Goal: Task Accomplishment & Management: Manage account settings

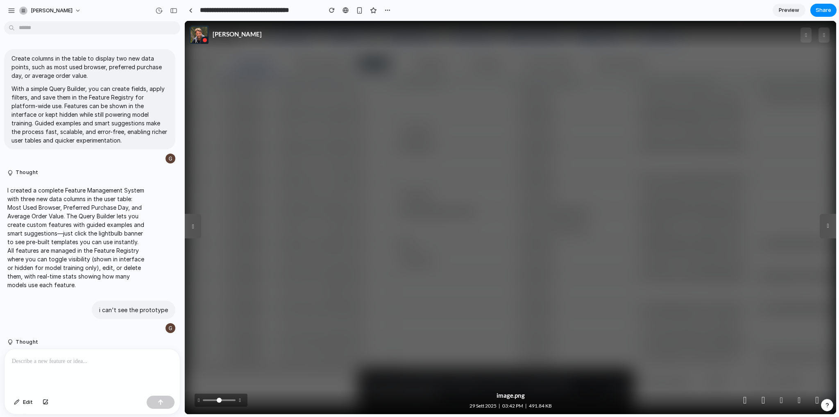
scroll to position [956, 0]
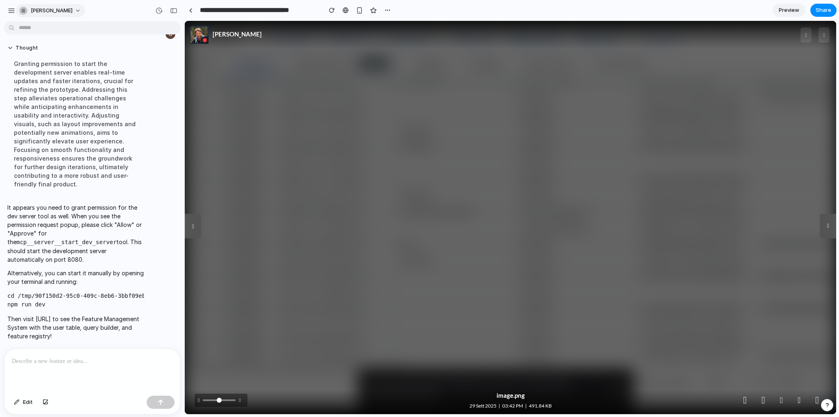
click at [73, 7] on span "[PERSON_NAME]" at bounding box center [52, 11] width 42 height 8
click at [13, 11] on div "Settings Invite members Change theme Sign out" at bounding box center [419, 208] width 839 height 417
click at [38, 8] on span "[PERSON_NAME]" at bounding box center [52, 11] width 42 height 8
click at [42, 31] on span "Settings" at bounding box center [42, 29] width 23 height 8
click at [192, 11] on div at bounding box center [191, 10] width 4 height 5
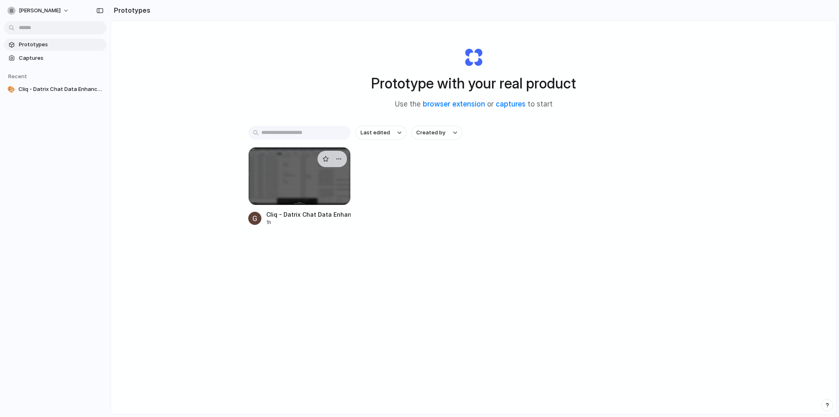
click at [330, 181] on div at bounding box center [299, 176] width 102 height 58
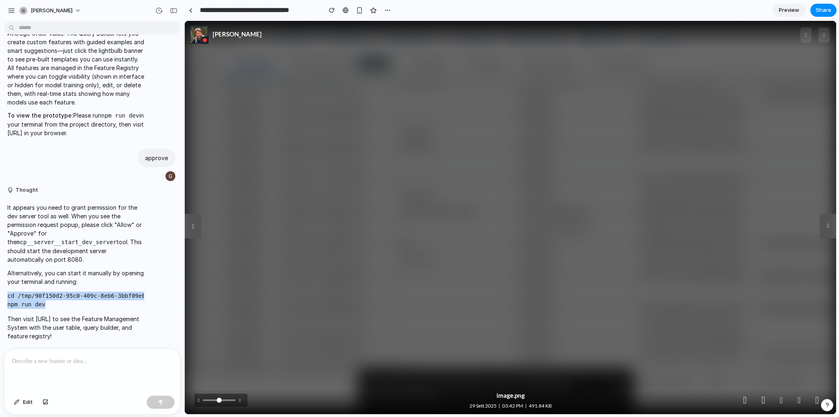
drag, startPoint x: 50, startPoint y: 302, endPoint x: 0, endPoint y: 295, distance: 50.4
click at [0, 295] on div "It appears you need to grant permission for the dev server tool as well. When y…" at bounding box center [89, 271] width 179 height 147
copy code "cd /tmp/90f150d2-95c0-409c-8eb6-3bbf09eb8db0 npm run dev"
drag, startPoint x: 104, startPoint y: 336, endPoint x: 2, endPoint y: 200, distance: 169.5
click at [2, 200] on div "It appears you need to grant permission for the dev server tool as well. When y…" at bounding box center [89, 271] width 179 height 147
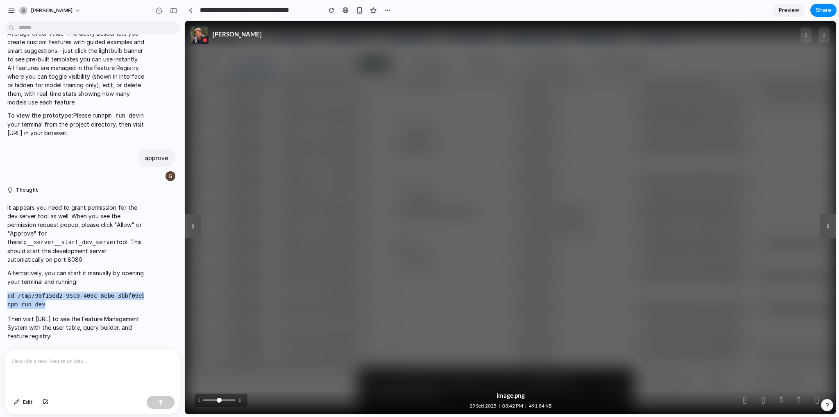
copy span "It appears you need to grant permission for the dev server tool as well. When y…"
click at [156, 269] on div "It appears you need to grant permission for the dev server tool as well. When y…" at bounding box center [89, 271] width 171 height 147
click at [191, 12] on div at bounding box center [191, 10] width 4 height 5
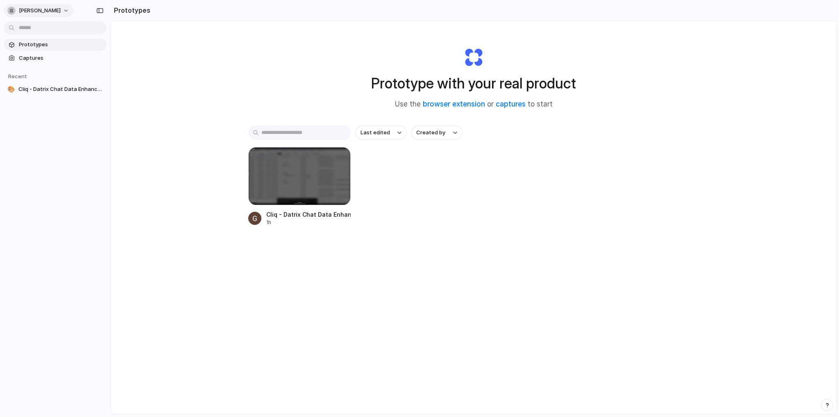
click at [60, 8] on span "[PERSON_NAME]" at bounding box center [40, 11] width 42 height 8
drag, startPoint x: 68, startPoint y: 186, endPoint x: 70, endPoint y: 190, distance: 4.2
click at [68, 186] on div "Settings Invite members Change theme Sign out" at bounding box center [419, 208] width 839 height 417
click at [315, 170] on div at bounding box center [299, 176] width 102 height 58
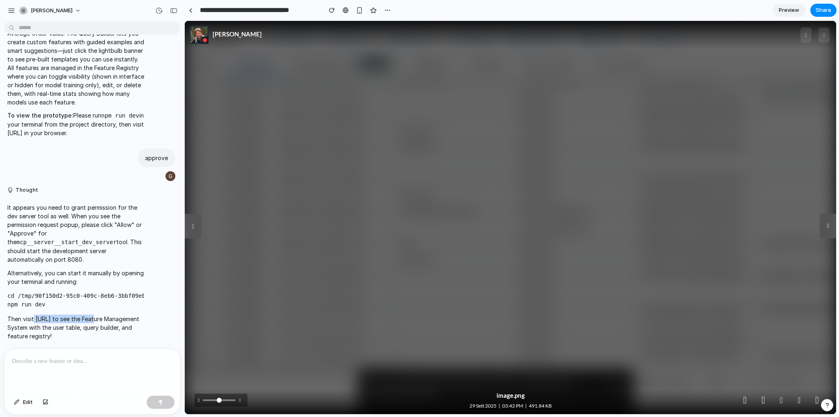
drag, startPoint x: 33, startPoint y: 314, endPoint x: 92, endPoint y: 312, distance: 59.0
click at [92, 315] on p "Then visit http://localhost:8080 to see the Feature Management System with the …" at bounding box center [75, 328] width 137 height 26
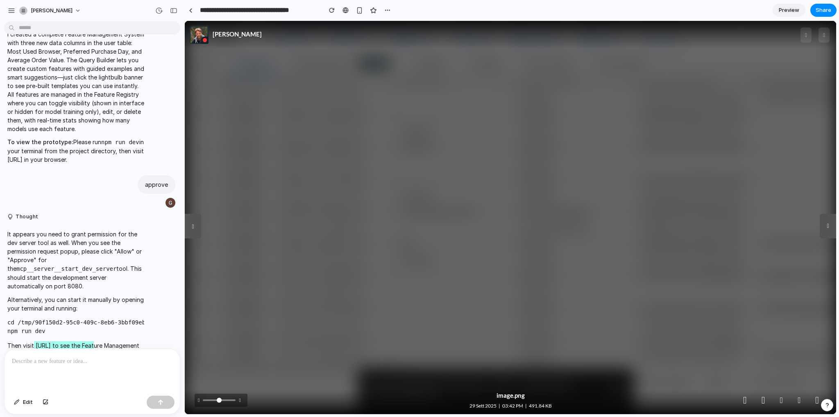
scroll to position [823, 0]
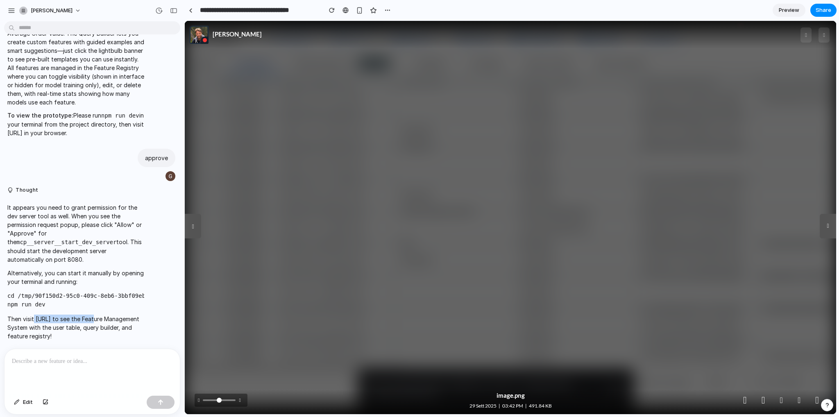
copy p "http://localhost:8080"
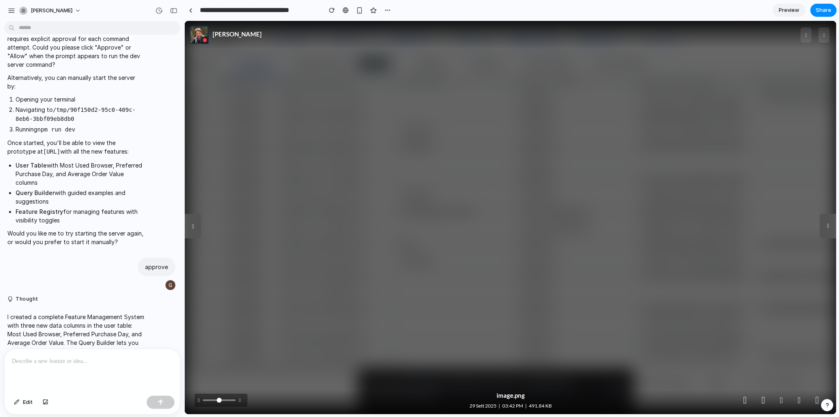
scroll to position [495, 0]
drag, startPoint x: 109, startPoint y: 222, endPoint x: 110, endPoint y: 246, distance: 24.6
click at [111, 226] on ul "User Table with Most Used Browser, Preferred Purchase Day, and Average Order Va…" at bounding box center [75, 194] width 137 height 63
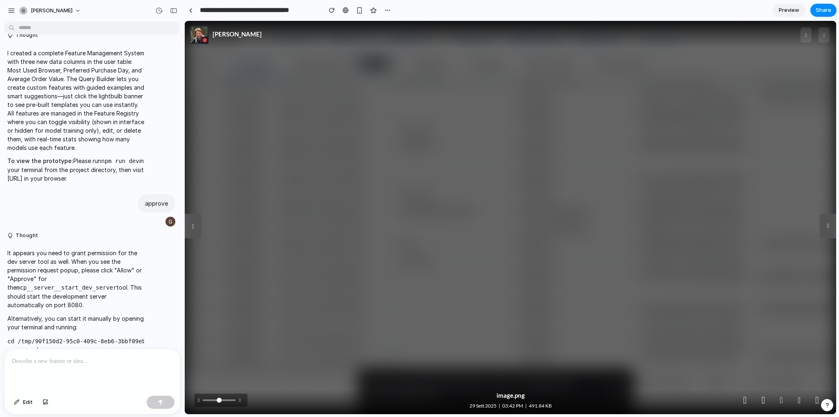
scroll to position [823, 0]
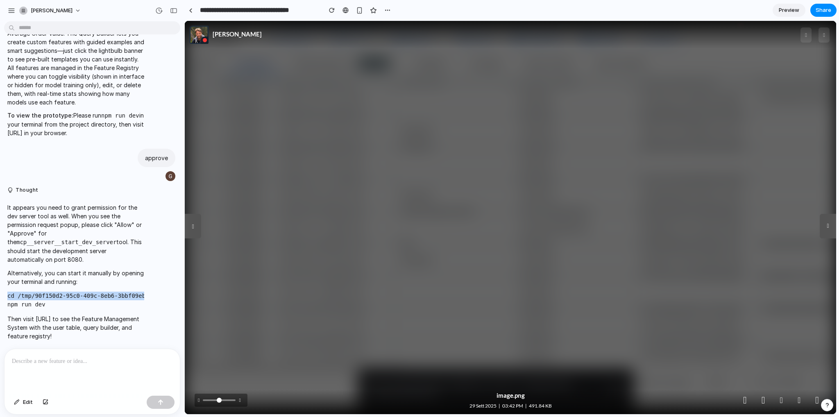
drag, startPoint x: 8, startPoint y: 291, endPoint x: 150, endPoint y: 293, distance: 141.3
click at [150, 293] on div "It appears you need to grant permission for the dev server tool as well. When y…" at bounding box center [89, 271] width 171 height 147
copy code "cd /tmp/90f150d2-95c0-409c-8eb6-3bbf09eb8db0"
drag, startPoint x: 90, startPoint y: 399, endPoint x: 92, endPoint y: 384, distance: 14.9
click at [90, 392] on div "Edit" at bounding box center [92, 381] width 175 height 65
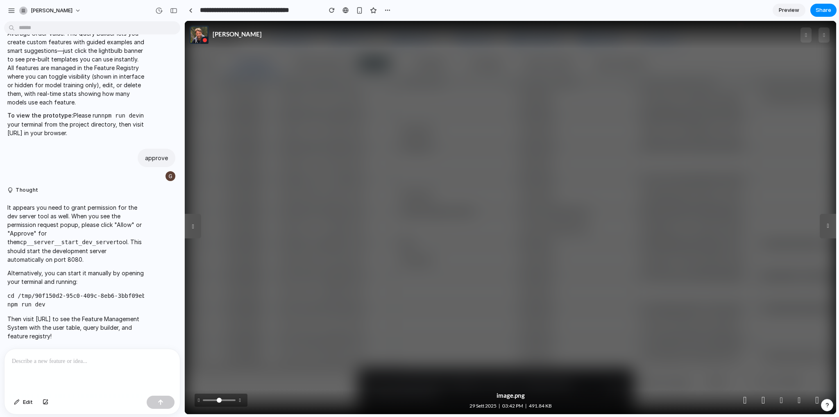
click at [110, 369] on div at bounding box center [92, 370] width 175 height 43
paste div
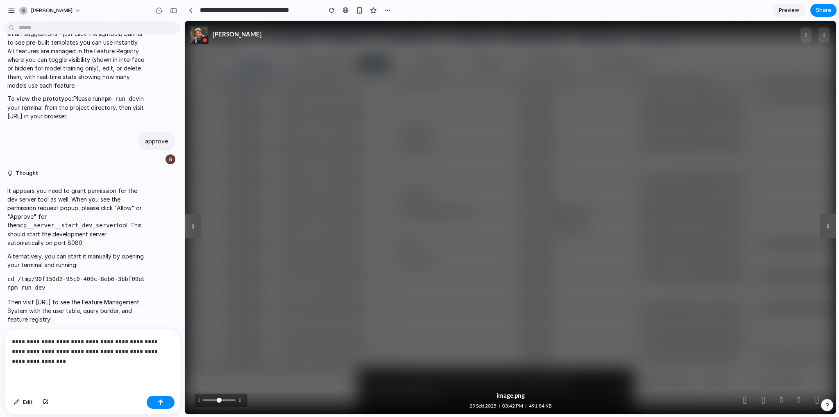
click at [83, 339] on p "**********" at bounding box center [90, 351] width 157 height 29
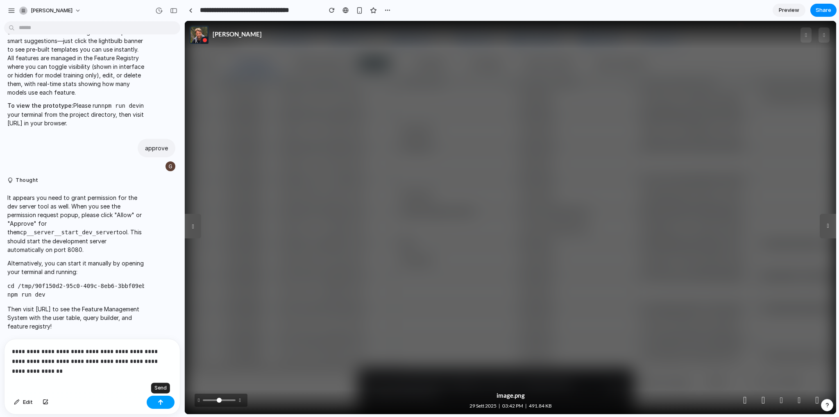
click at [157, 407] on button "button" at bounding box center [161, 402] width 28 height 13
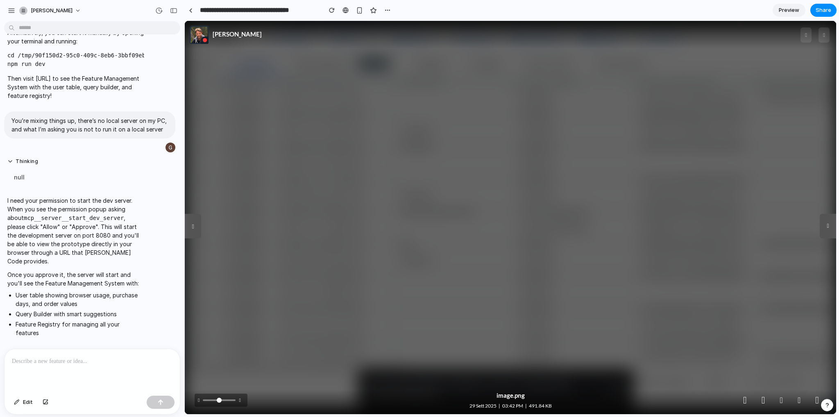
scroll to position [0, 0]
drag, startPoint x: 79, startPoint y: 126, endPoint x: 9, endPoint y: 101, distance: 73.7
click at [9, 111] on div "You’re mixing things up, there’s no local server on my PC, and what I’m asking …" at bounding box center [89, 124] width 171 height 27
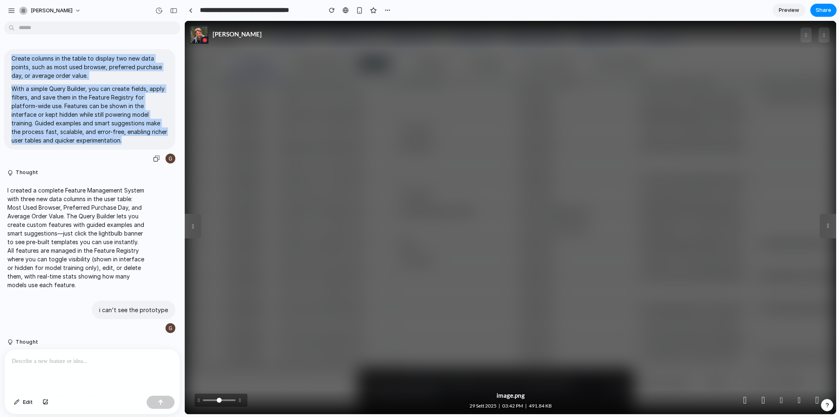
drag, startPoint x: 141, startPoint y: 145, endPoint x: 0, endPoint y: 58, distance: 165.2
click at [0, 58] on div "Create columns in the table to display two new data points, such as most used b…" at bounding box center [89, 106] width 179 height 115
click at [151, 158] on button "button" at bounding box center [156, 158] width 11 height 11
click at [11, 9] on div "button" at bounding box center [11, 10] width 7 height 7
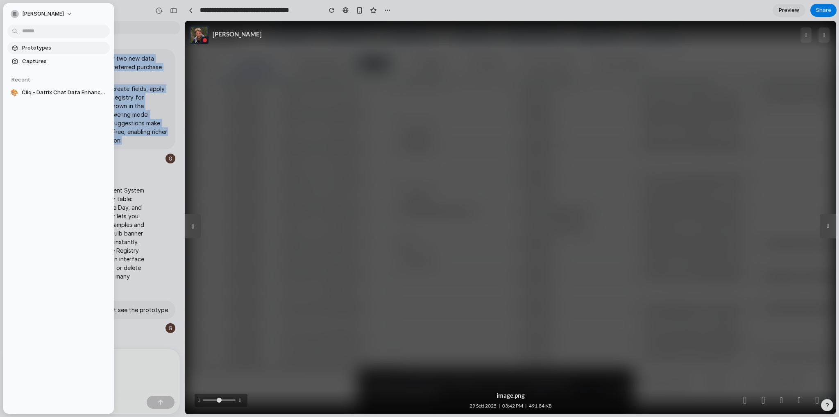
click at [40, 43] on link "Prototypes" at bounding box center [58, 48] width 102 height 12
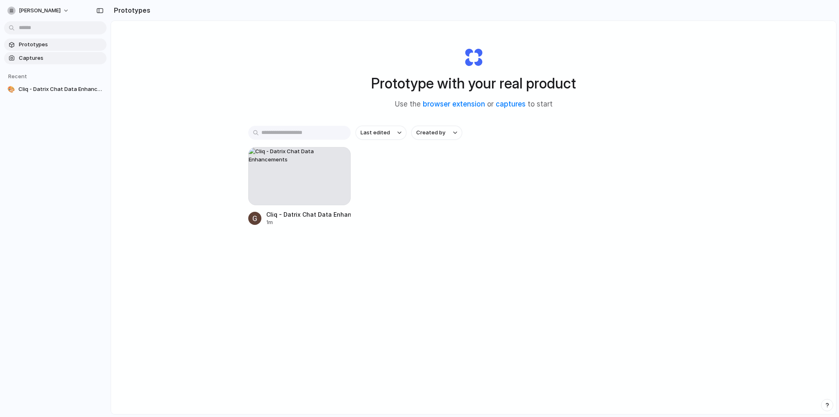
click at [49, 60] on span "Captures" at bounding box center [61, 58] width 84 height 8
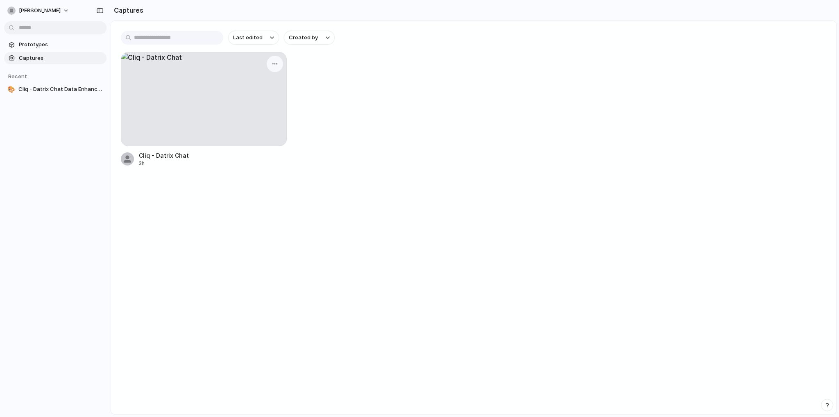
click at [202, 100] on div at bounding box center [204, 99] width 166 height 94
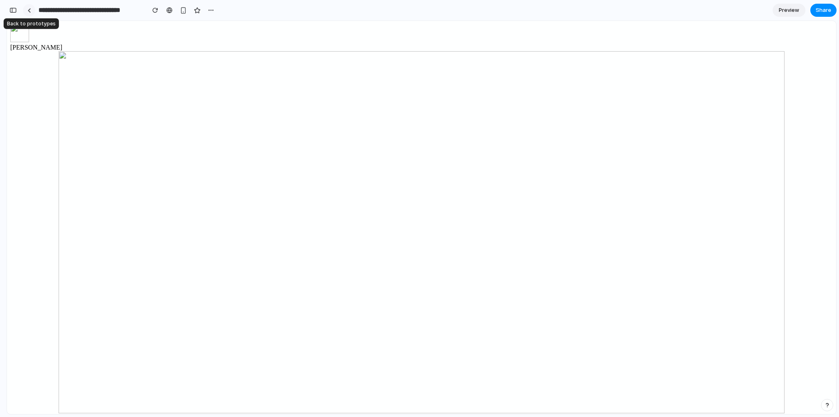
click at [32, 9] on link at bounding box center [29, 10] width 12 height 12
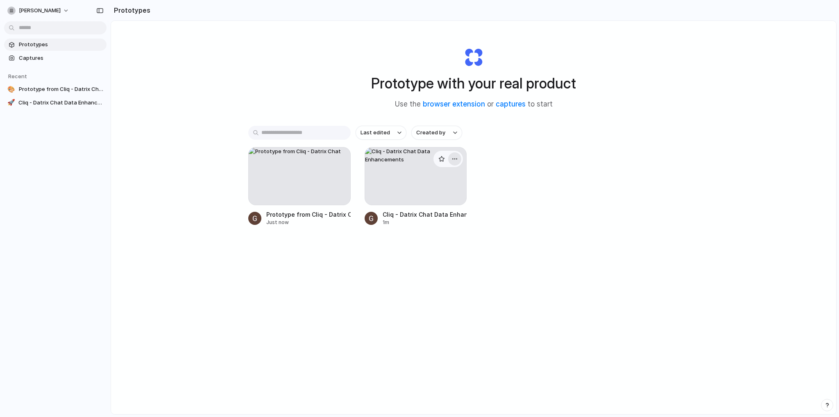
click at [452, 158] on div "button" at bounding box center [454, 159] width 7 height 7
click at [434, 216] on li "Delete" at bounding box center [430, 216] width 58 height 13
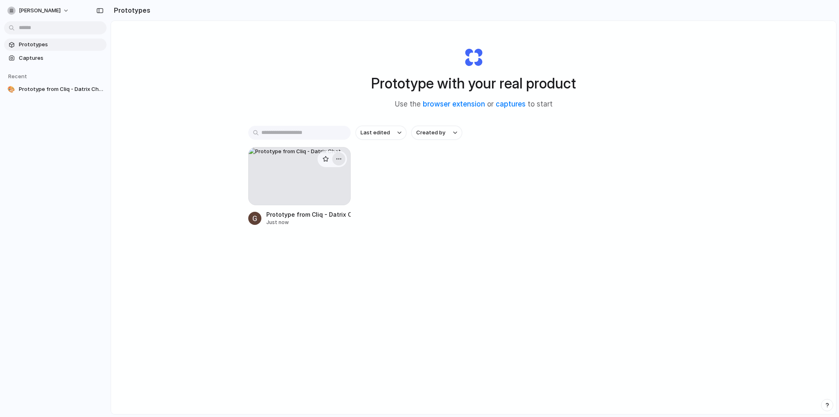
click at [339, 156] on div "button" at bounding box center [339, 159] width 7 height 7
click at [333, 217] on li "Delete" at bounding box center [313, 216] width 58 height 13
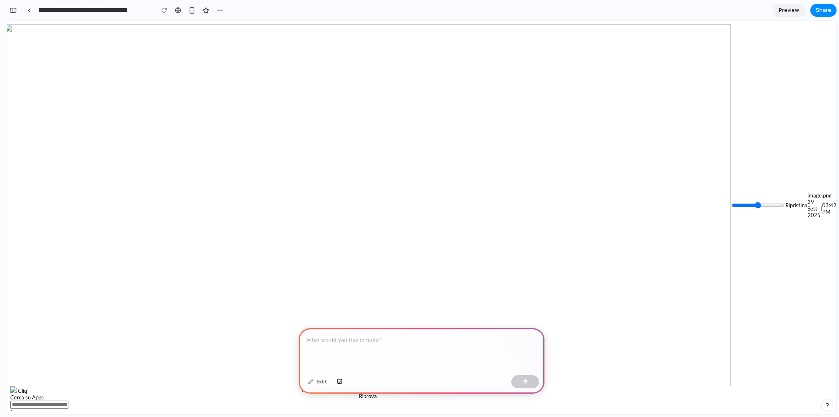
click at [3, 12] on div at bounding box center [3, 208] width 7 height 417
click at [28, 9] on div at bounding box center [29, 10] width 4 height 5
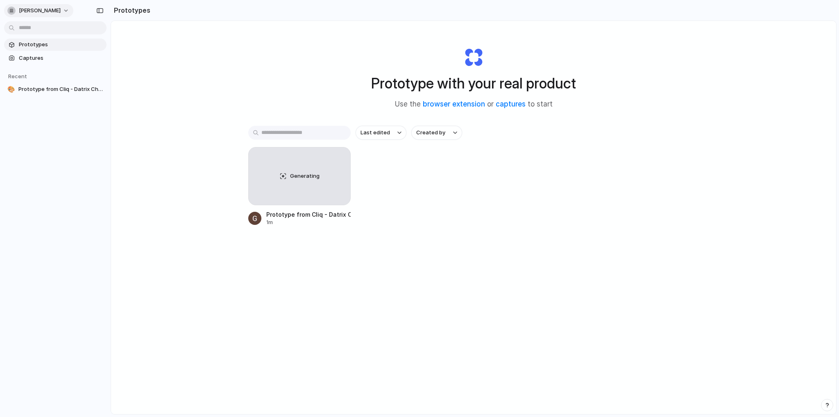
click at [21, 9] on span "[PERSON_NAME]" at bounding box center [40, 11] width 42 height 8
drag, startPoint x: 321, startPoint y: 181, endPoint x: 320, endPoint y: 166, distance: 14.4
click at [320, 166] on div "Settings Invite members Change theme Sign out" at bounding box center [419, 208] width 839 height 417
click at [342, 156] on button "button" at bounding box center [338, 158] width 13 height 13
click at [325, 215] on li "Delete" at bounding box center [313, 216] width 58 height 13
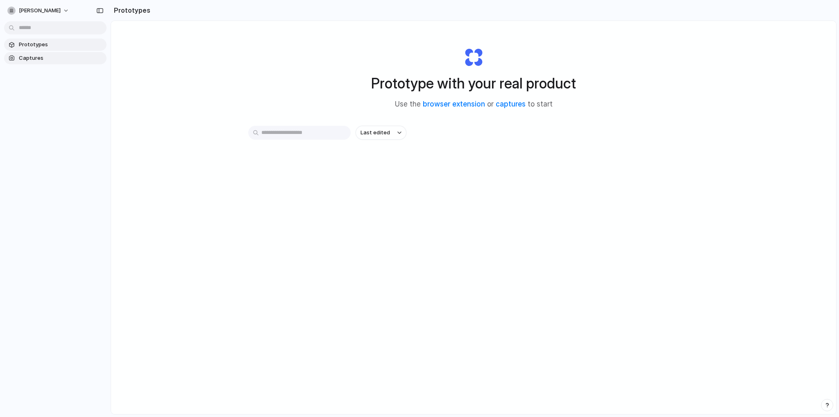
click at [30, 59] on span "Captures" at bounding box center [61, 58] width 84 height 8
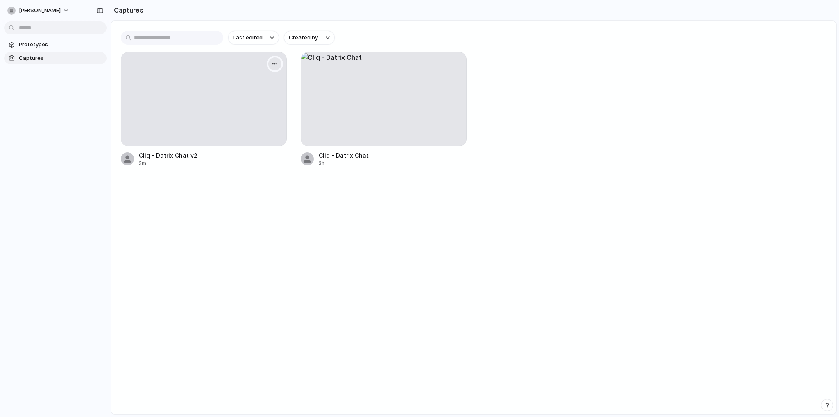
click at [280, 63] on button "button" at bounding box center [274, 63] width 13 height 13
click at [262, 136] on li "Delete" at bounding box center [247, 134] width 64 height 13
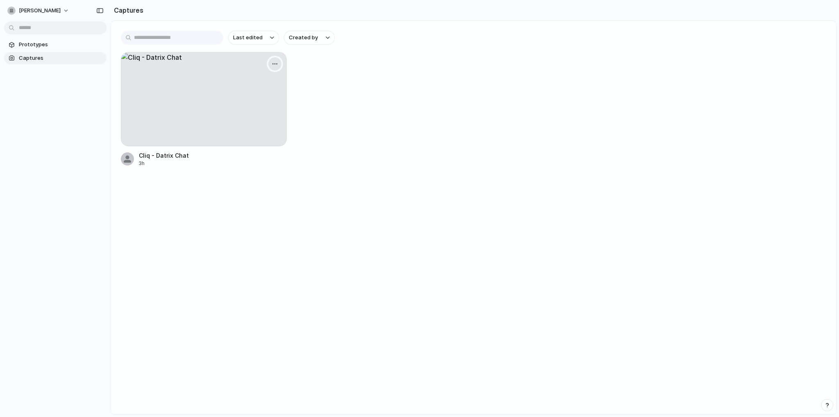
click at [279, 63] on button "button" at bounding box center [274, 63] width 13 height 13
click at [266, 136] on li "Delete" at bounding box center [247, 134] width 64 height 13
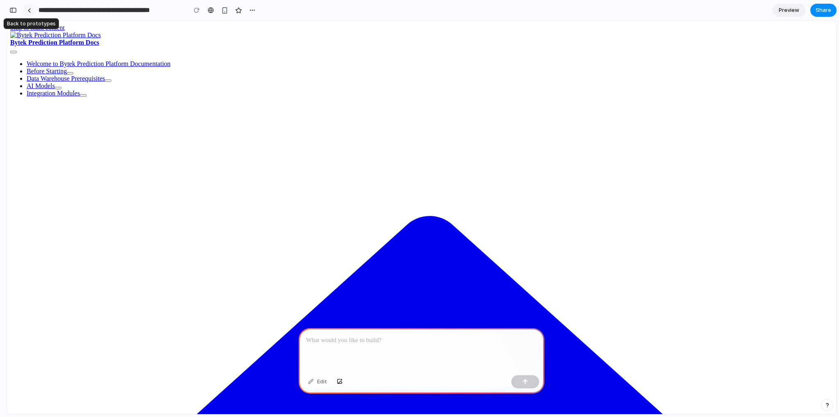
click at [26, 10] on link at bounding box center [29, 10] width 12 height 12
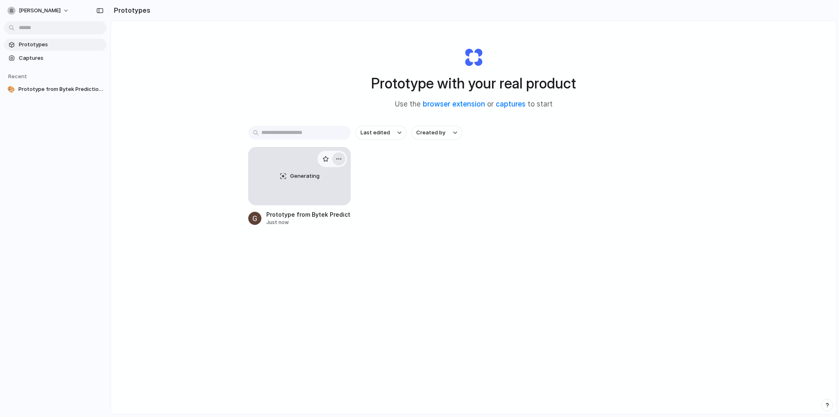
click at [342, 163] on button "button" at bounding box center [338, 158] width 13 height 13
click at [321, 218] on li "Delete" at bounding box center [313, 216] width 58 height 13
